Goal: Task Accomplishment & Management: Complete application form

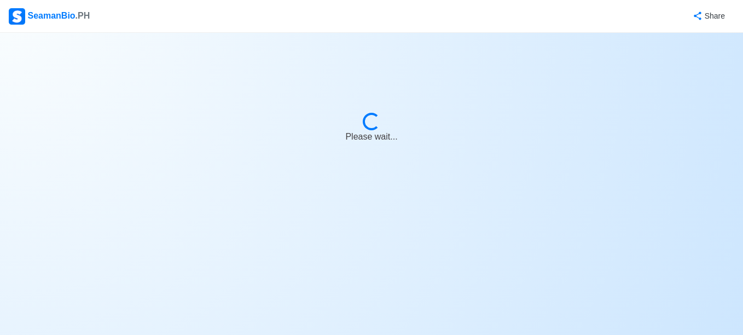
select select "[PERSON_NAME]"
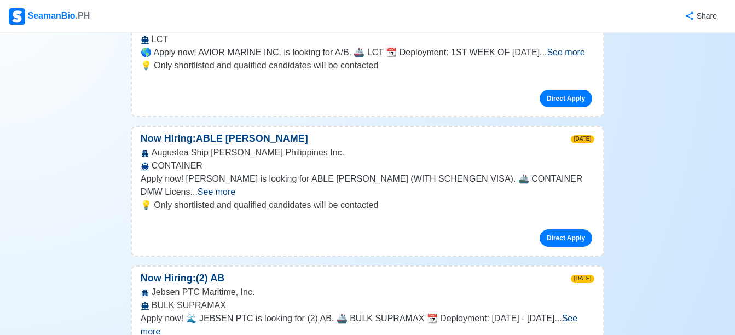
scroll to position [3946, 0]
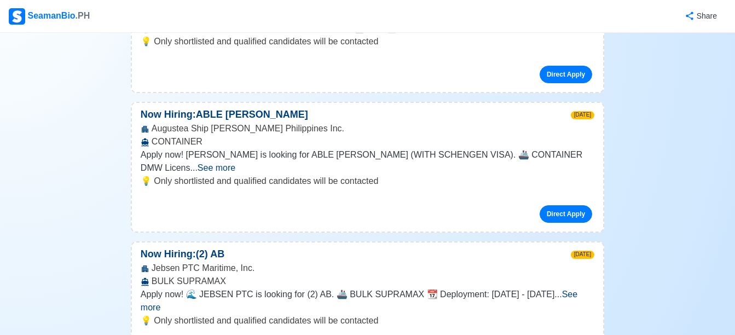
scroll to position [3970, 0]
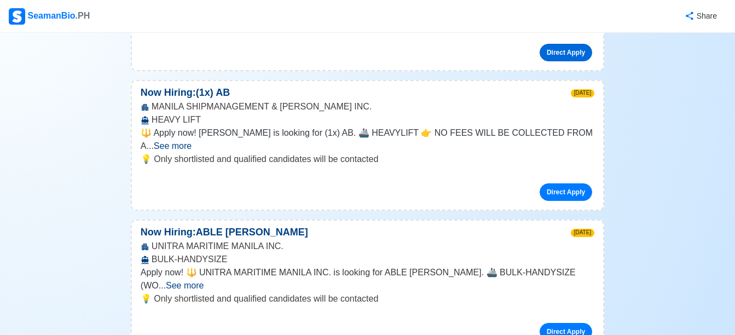
scroll to position [4463, 0]
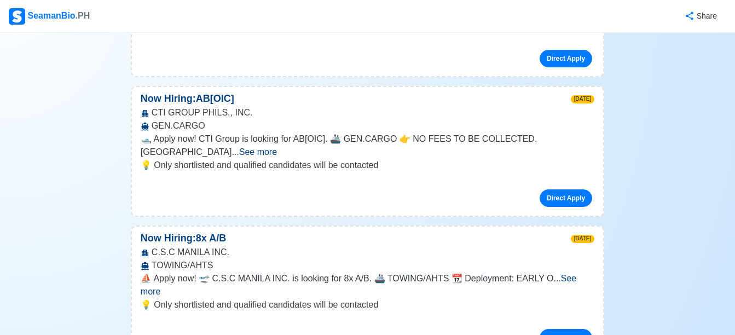
scroll to position [3439, 0]
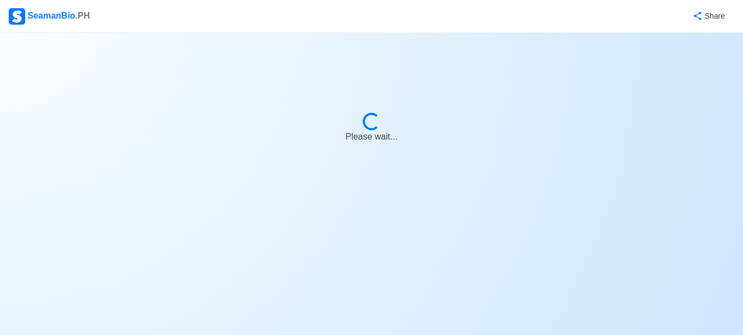
select select "[PERSON_NAME]"
